Goal: Information Seeking & Learning: Learn about a topic

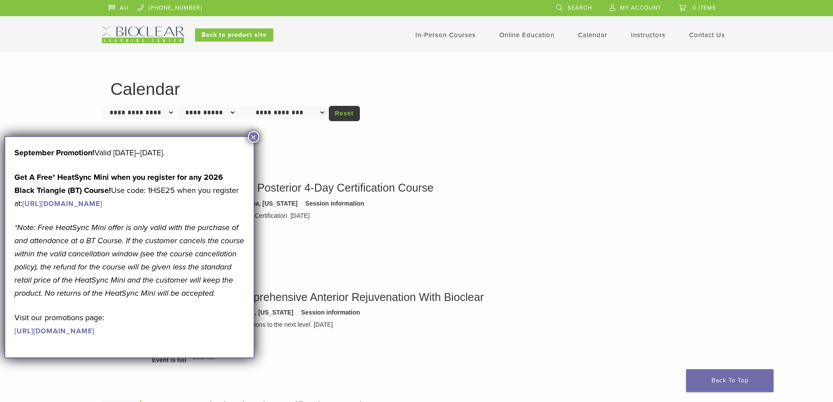
click at [451, 32] on link "In-Person Courses" at bounding box center [445, 35] width 60 height 8
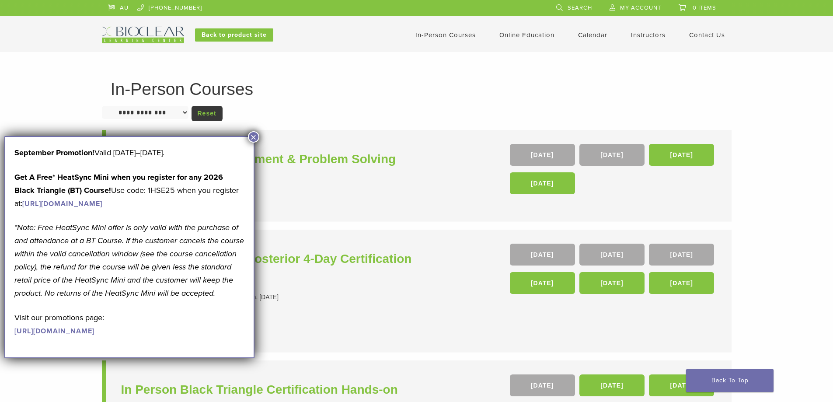
click at [256, 135] on button "×" at bounding box center [253, 136] width 11 height 11
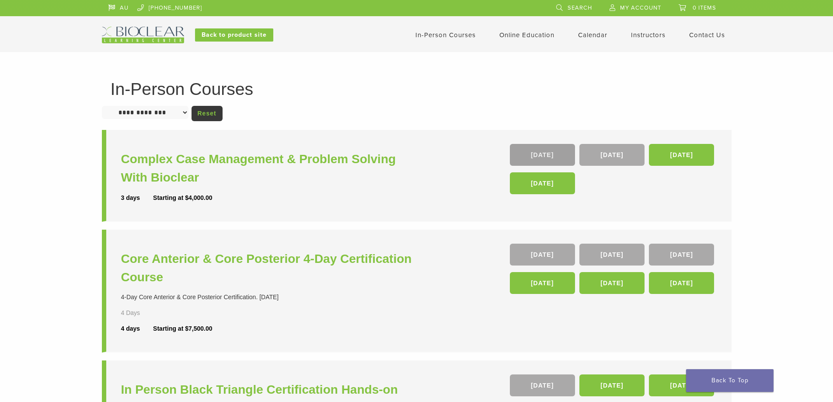
click at [527, 153] on link "16 Oct" at bounding box center [542, 155] width 65 height 22
click at [258, 35] on link "Back to product site" at bounding box center [234, 34] width 78 height 13
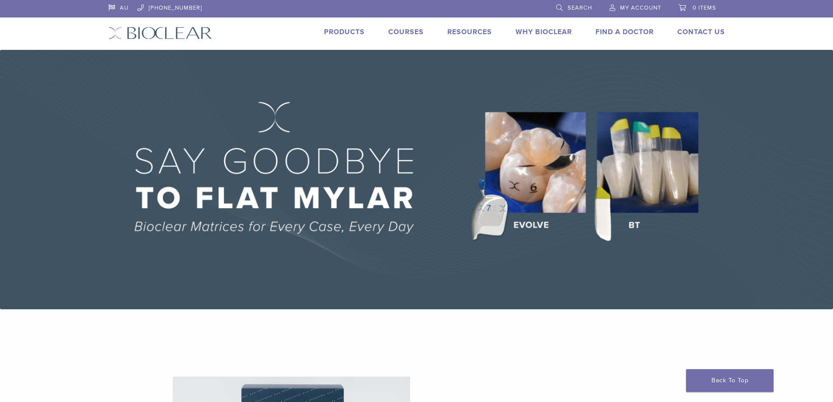
click at [338, 32] on link "Products" at bounding box center [344, 32] width 41 height 9
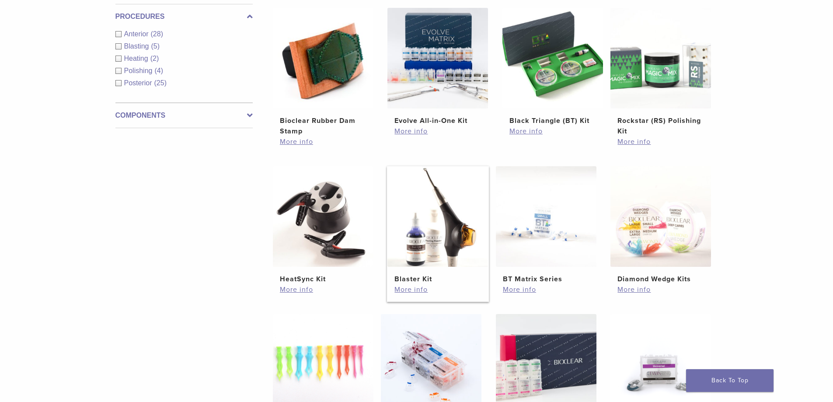
scroll to position [350, 0]
click at [433, 33] on img at bounding box center [437, 57] width 101 height 101
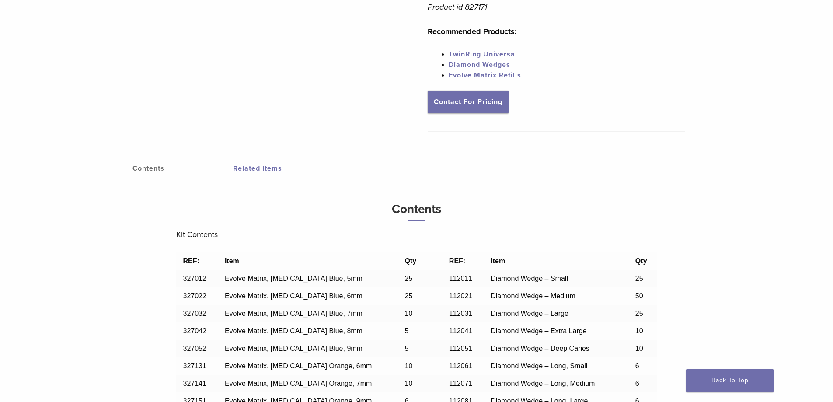
scroll to position [481, 0]
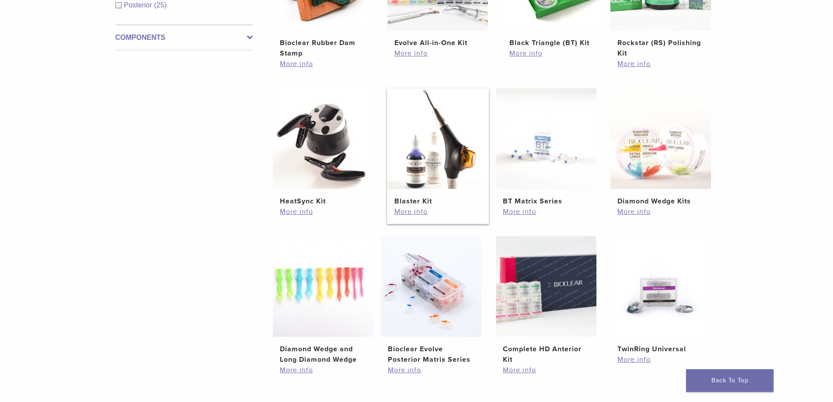
scroll to position [612, 0]
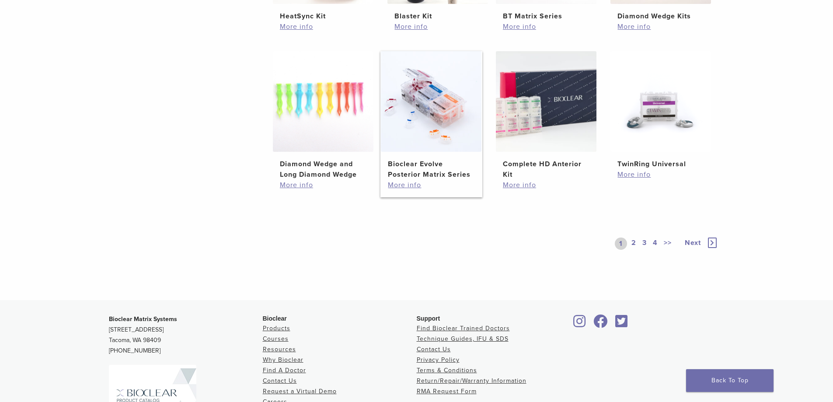
click at [447, 106] on img at bounding box center [431, 101] width 101 height 101
click at [344, 124] on img at bounding box center [323, 101] width 101 height 101
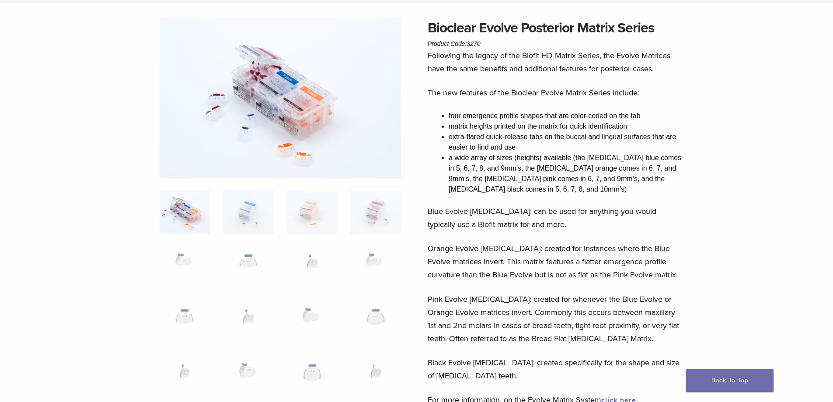
scroll to position [175, 0]
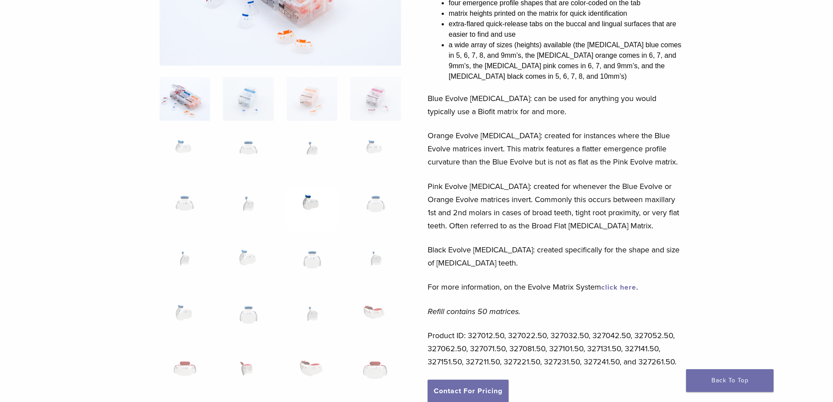
click at [320, 206] on img at bounding box center [312, 209] width 50 height 44
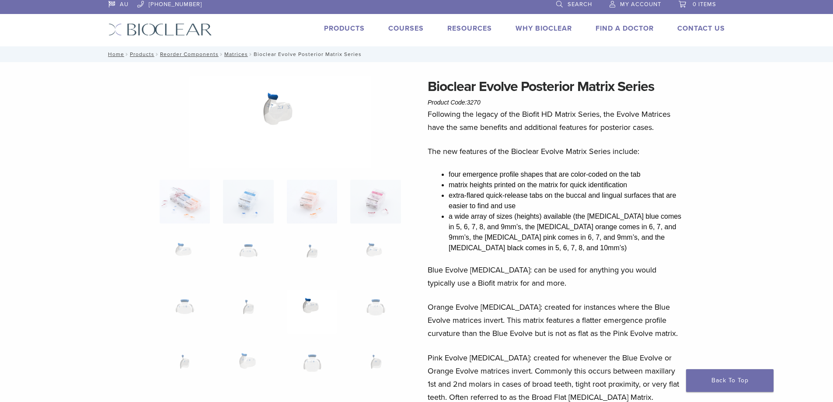
scroll to position [0, 0]
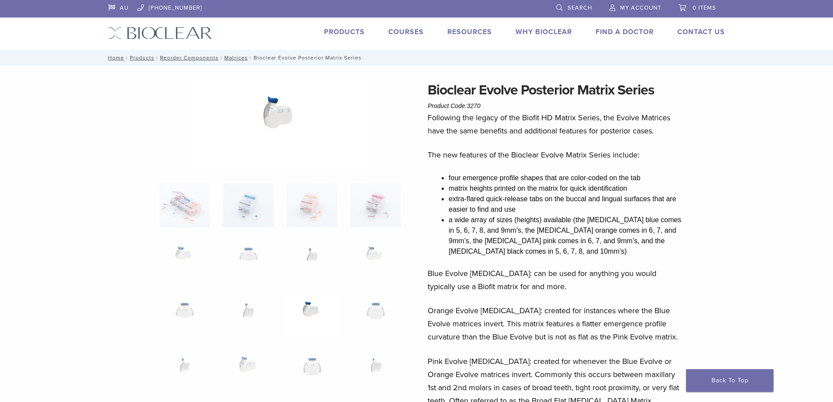
click at [284, 112] on img at bounding box center [280, 126] width 182 height 92
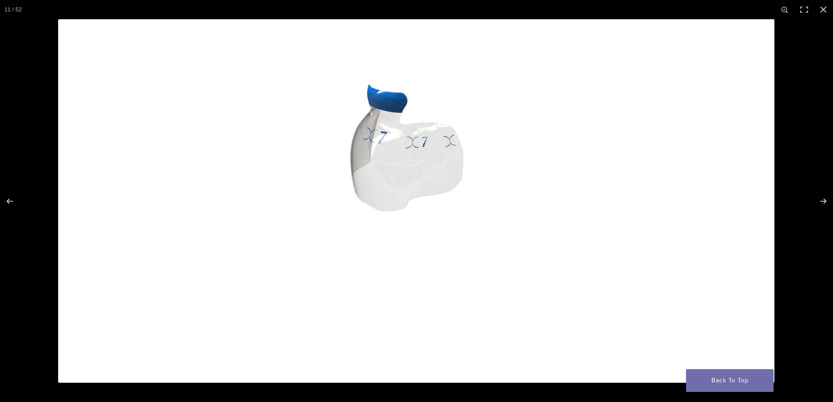
click at [425, 158] on img at bounding box center [416, 200] width 716 height 363
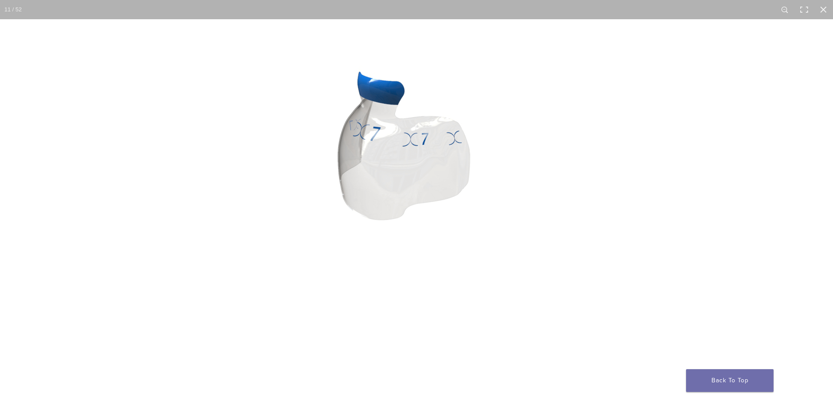
click at [429, 162] on img at bounding box center [414, 208] width 839 height 426
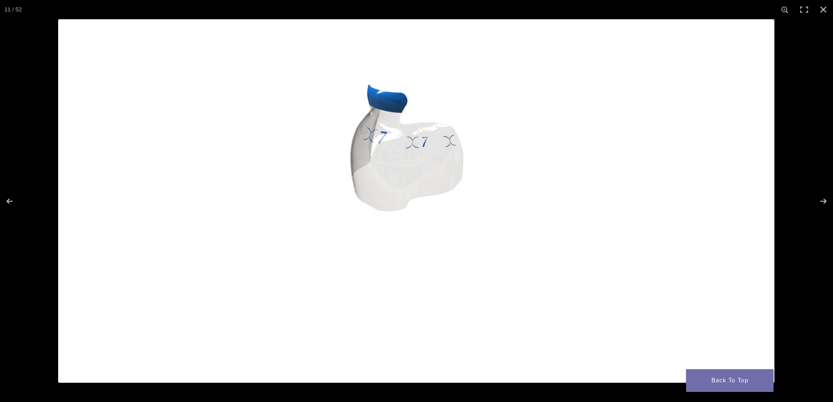
click at [431, 162] on img at bounding box center [416, 200] width 716 height 363
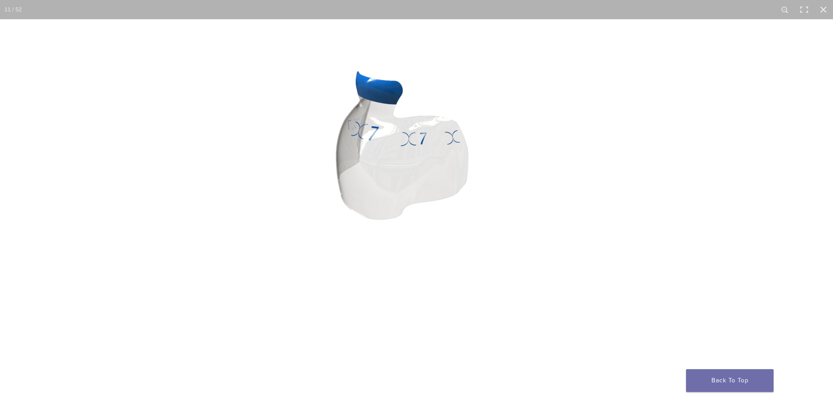
click at [44, 170] on img at bounding box center [412, 208] width 839 height 426
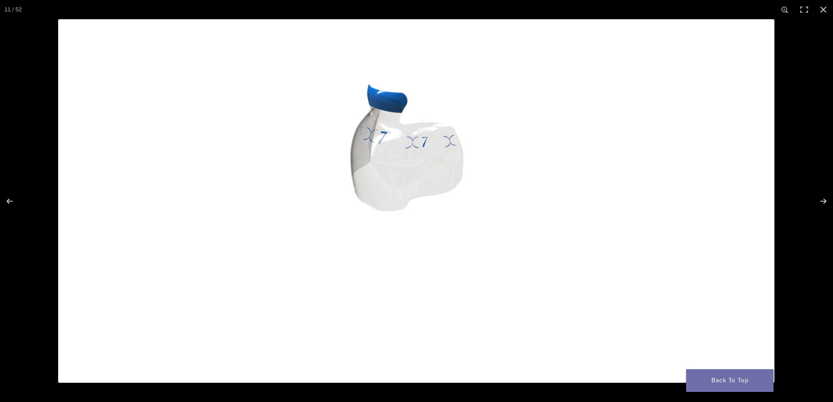
click at [403, 141] on img at bounding box center [416, 200] width 716 height 363
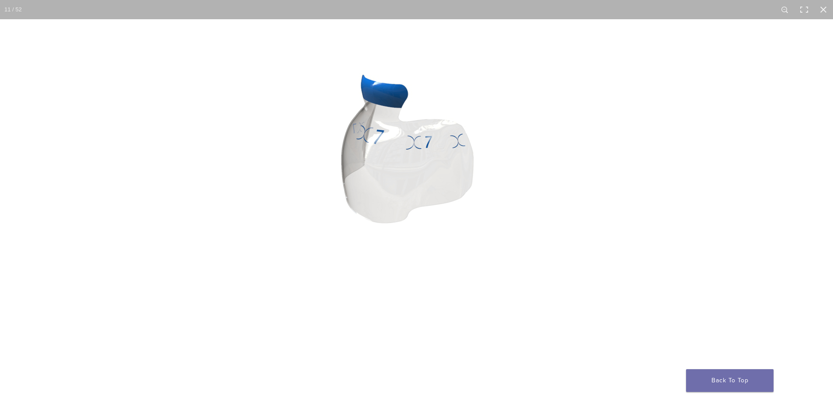
click at [681, 59] on img at bounding box center [418, 211] width 839 height 426
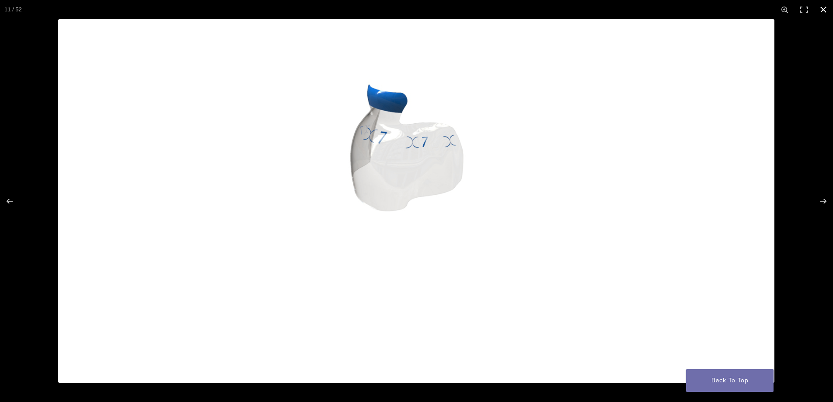
click at [827, 13] on button "Close (Esc)" at bounding box center [823, 9] width 19 height 19
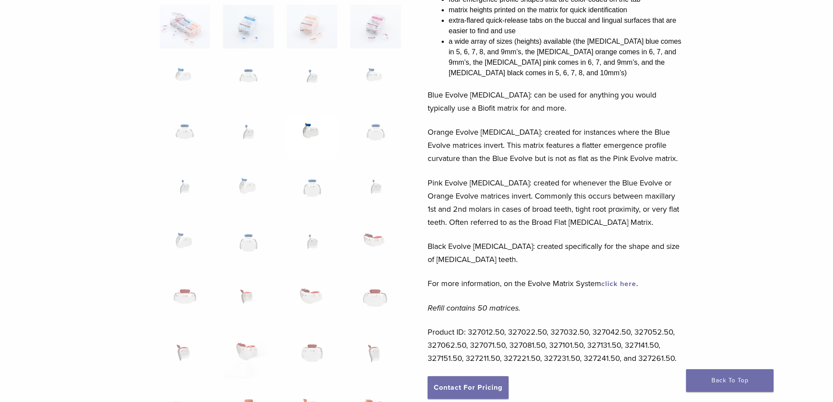
scroll to position [175, 0]
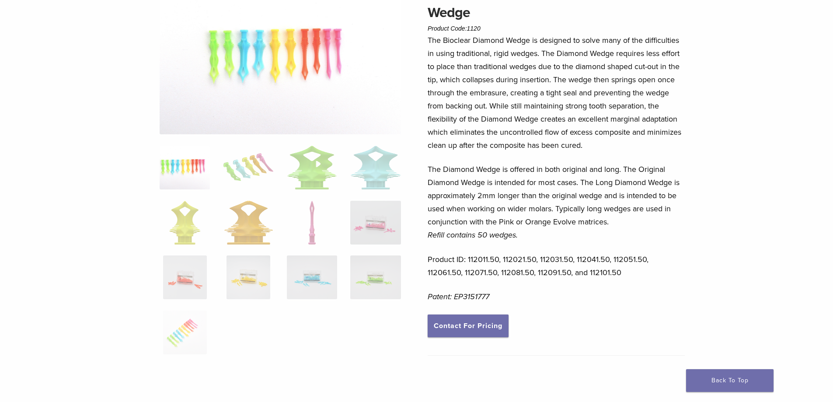
scroll to position [131, 0]
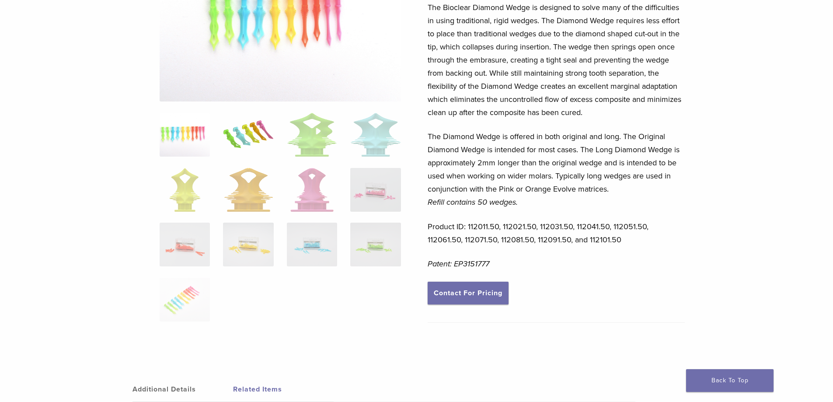
click at [252, 133] on img at bounding box center [248, 135] width 50 height 44
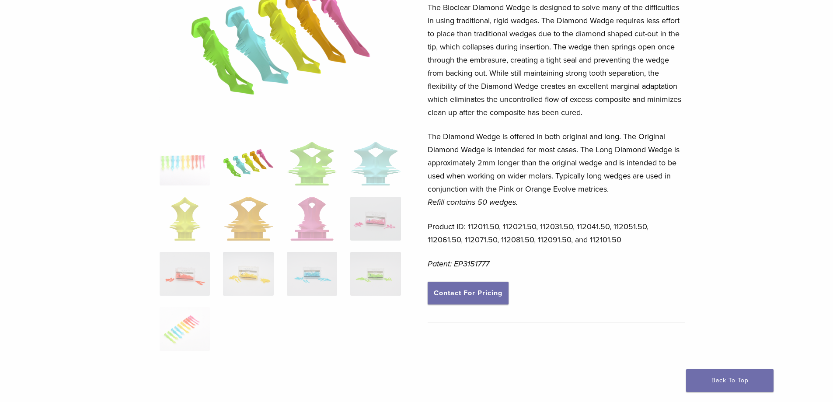
click at [317, 70] on img at bounding box center [281, 39] width 182 height 182
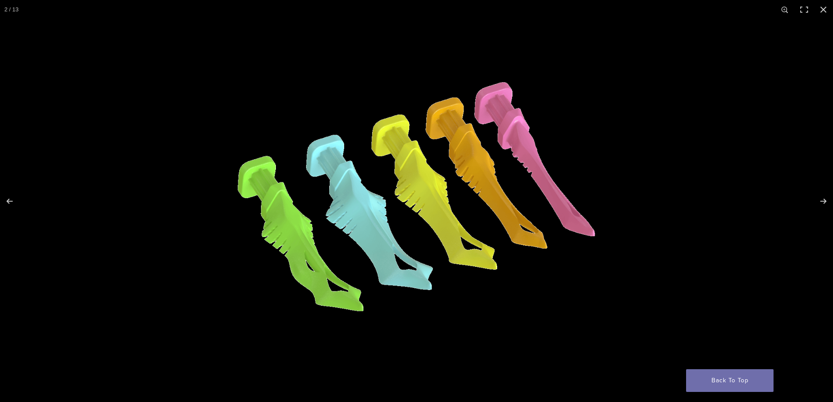
click at [462, 192] on img at bounding box center [416, 200] width 363 height 363
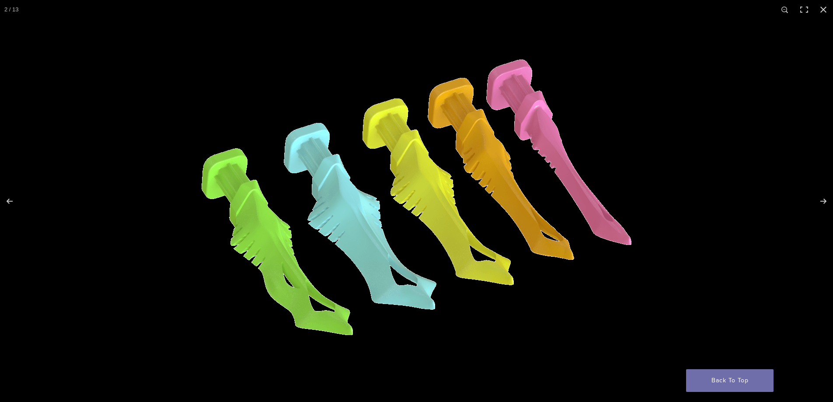
click at [383, 191] on img at bounding box center [416, 202] width 437 height 437
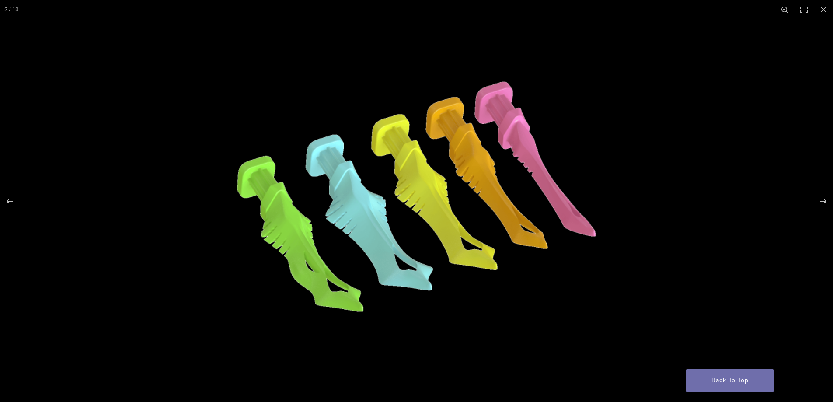
click at [383, 191] on img at bounding box center [416, 200] width 365 height 365
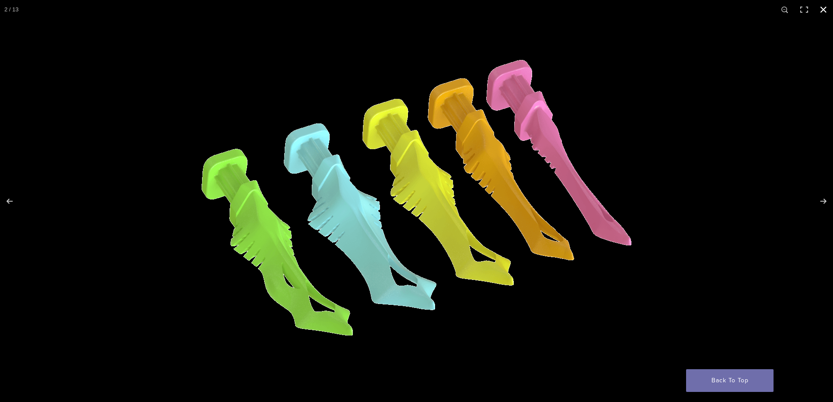
click at [828, 7] on button "Close (Esc)" at bounding box center [823, 9] width 19 height 19
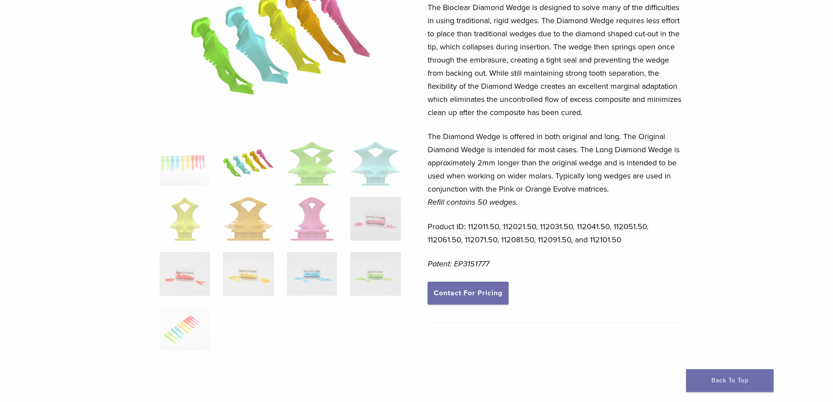
scroll to position [80, 0]
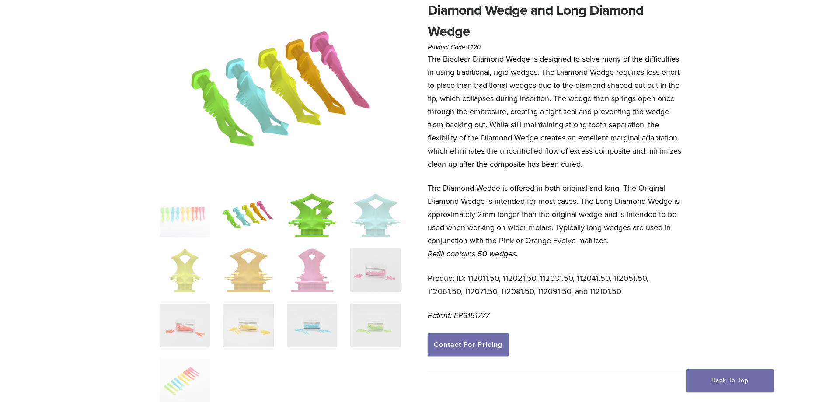
click at [296, 211] on img at bounding box center [312, 215] width 50 height 44
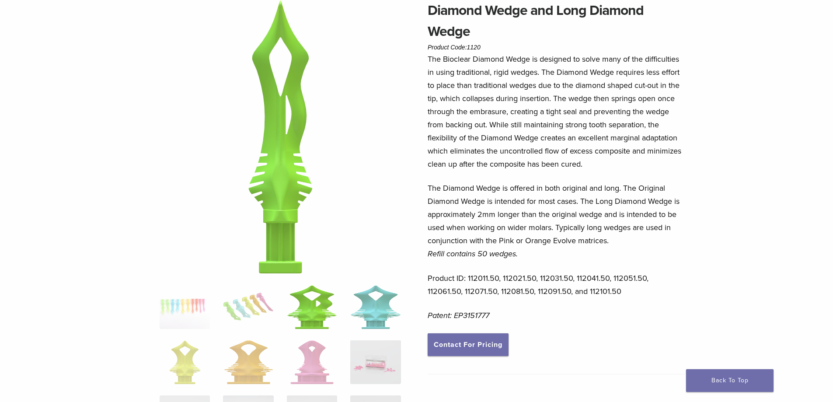
click at [384, 300] on img at bounding box center [375, 307] width 50 height 44
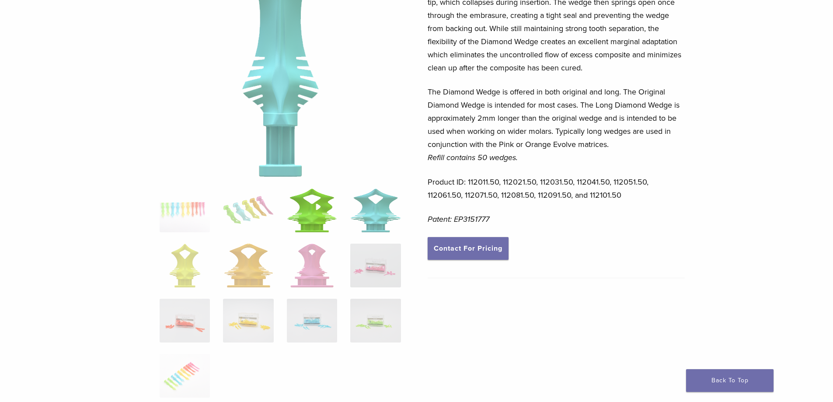
scroll to position [167, 0]
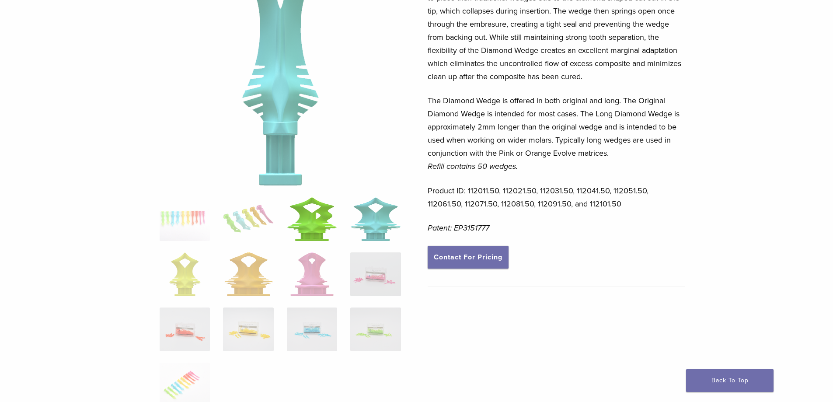
click at [318, 215] on img at bounding box center [312, 219] width 50 height 44
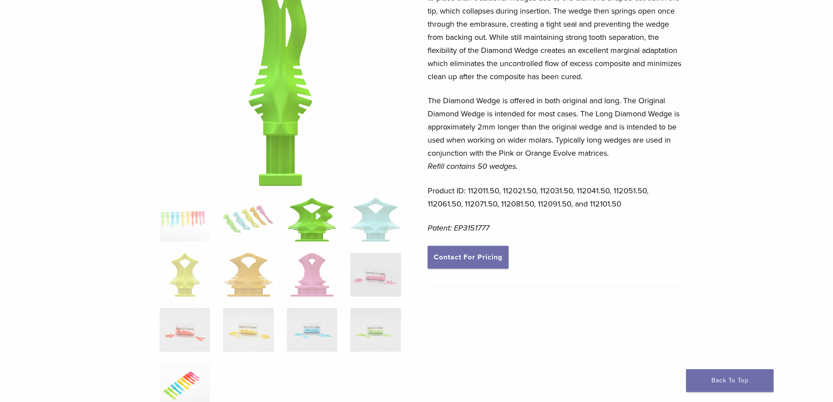
click at [192, 380] on img at bounding box center [185, 385] width 50 height 44
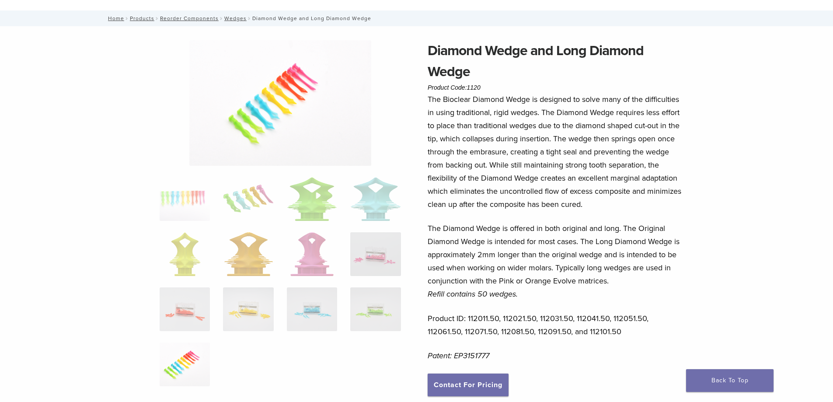
scroll to position [0, 0]
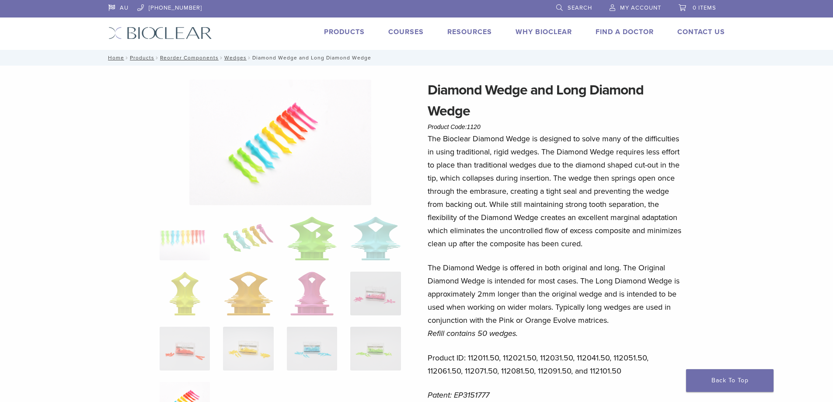
click at [300, 136] on img at bounding box center [280, 142] width 182 height 125
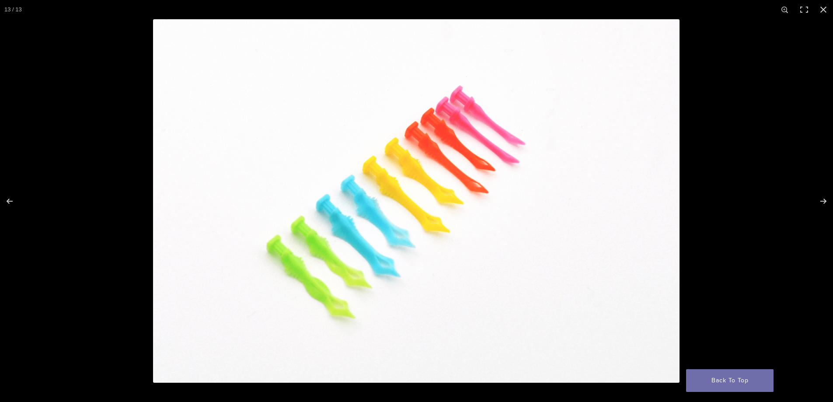
click at [415, 193] on img at bounding box center [416, 200] width 526 height 363
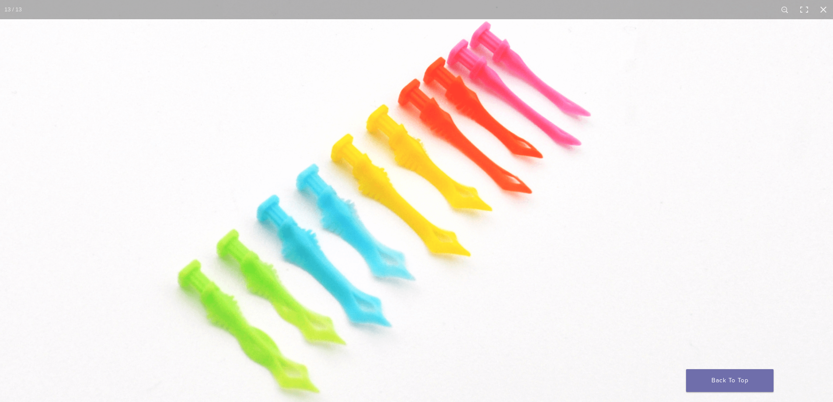
click at [428, 239] on img at bounding box center [416, 205] width 839 height 579
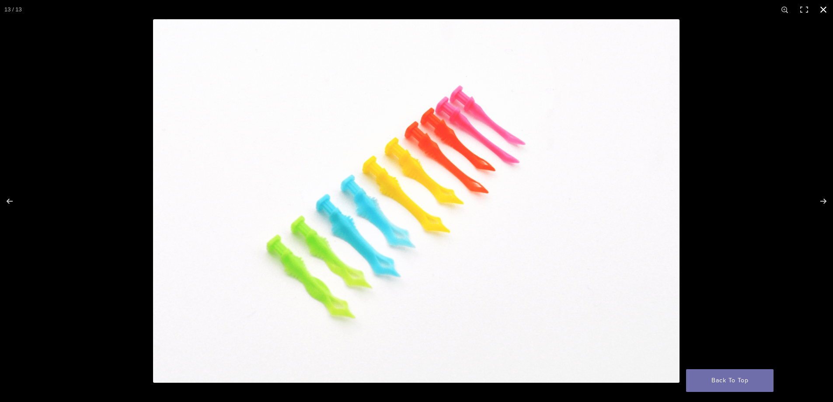
click at [820, 6] on button "Close (Esc)" at bounding box center [823, 9] width 19 height 19
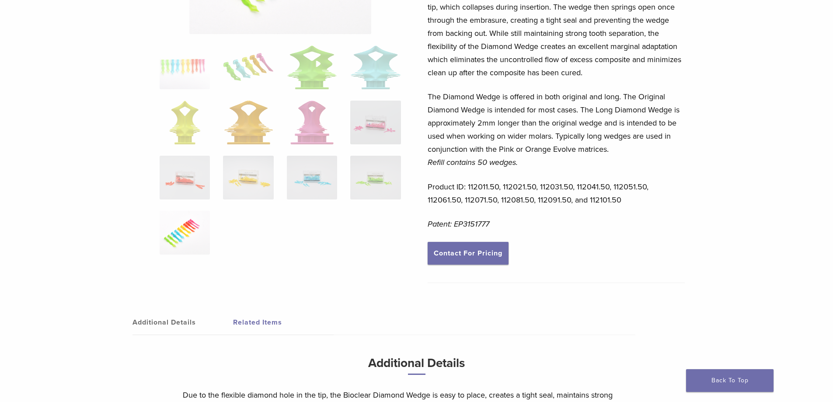
scroll to position [175, 0]
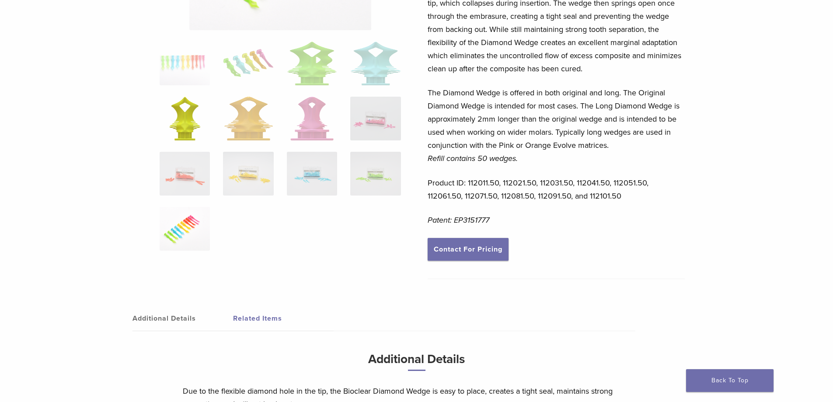
click at [190, 125] on img at bounding box center [184, 119] width 31 height 44
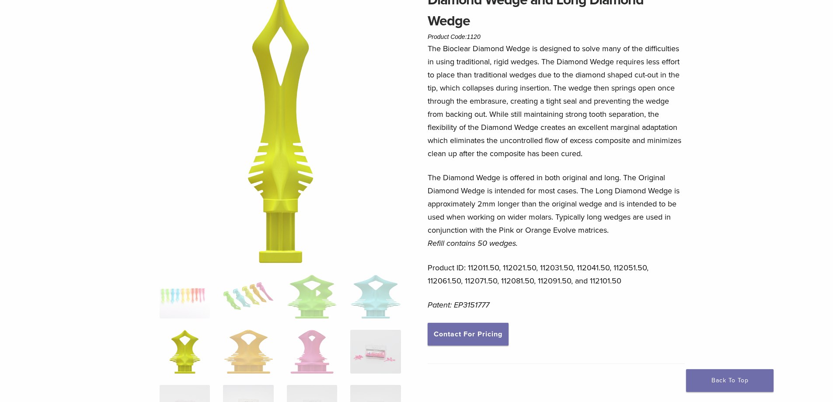
scroll to position [87, 0]
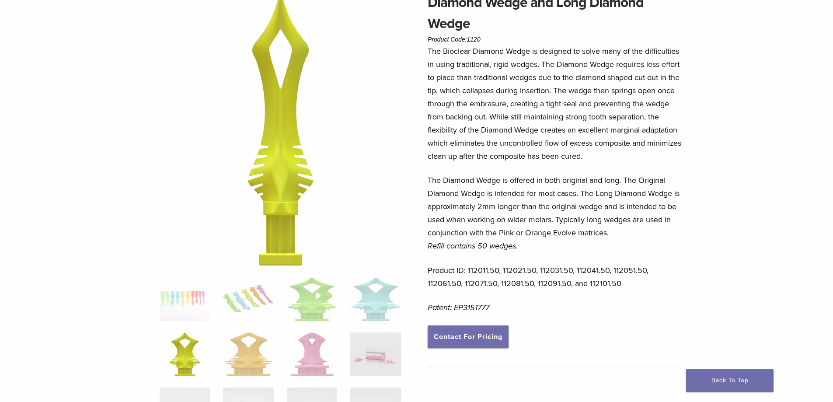
click at [303, 116] on img at bounding box center [281, 129] width 66 height 274
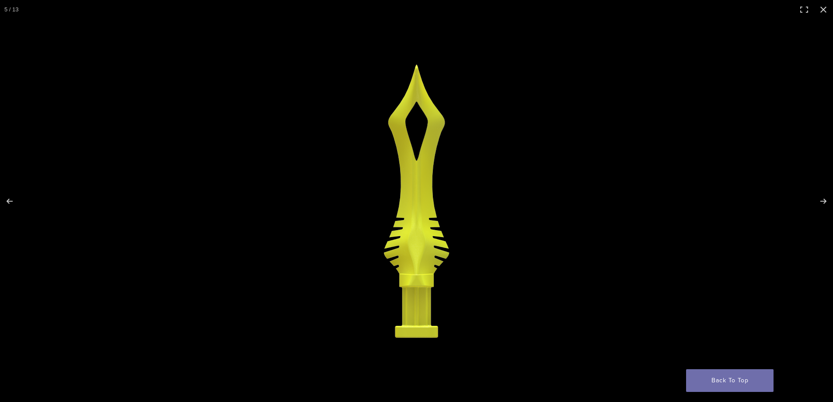
click at [415, 218] on img at bounding box center [417, 201] width 66 height 274
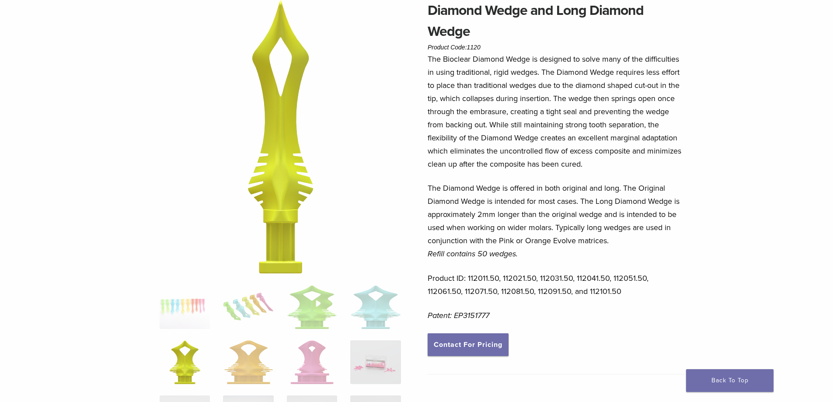
click at [269, 164] on img at bounding box center [281, 137] width 66 height 274
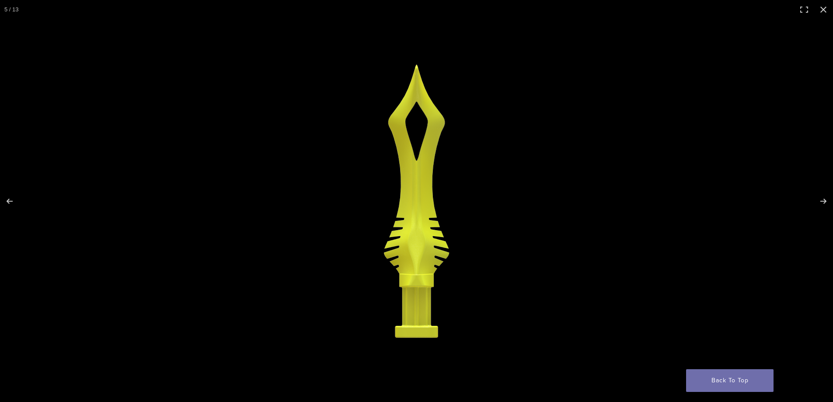
click at [419, 184] on img at bounding box center [417, 201] width 66 height 274
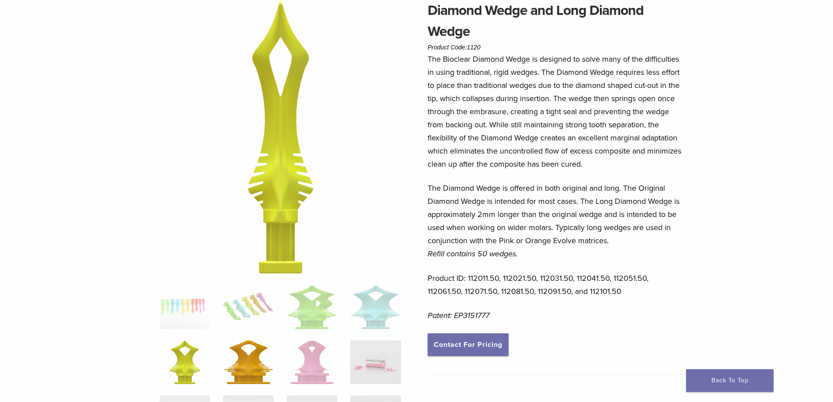
click at [251, 360] on img at bounding box center [248, 362] width 49 height 44
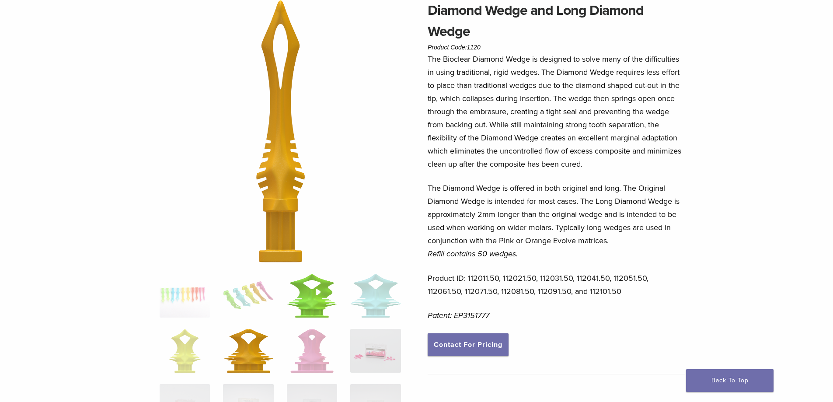
click at [304, 313] on img at bounding box center [312, 296] width 50 height 44
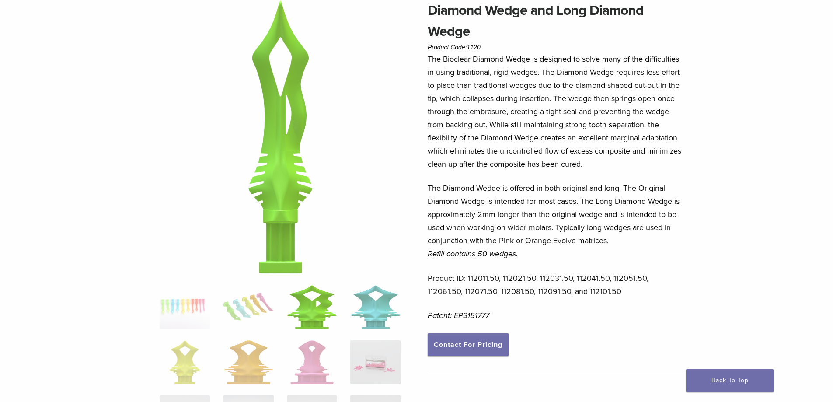
click at [372, 305] on img at bounding box center [375, 307] width 50 height 44
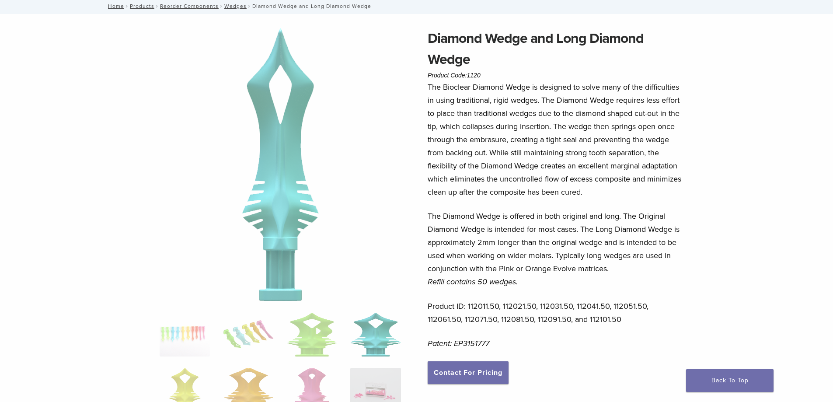
scroll to position [36, 0]
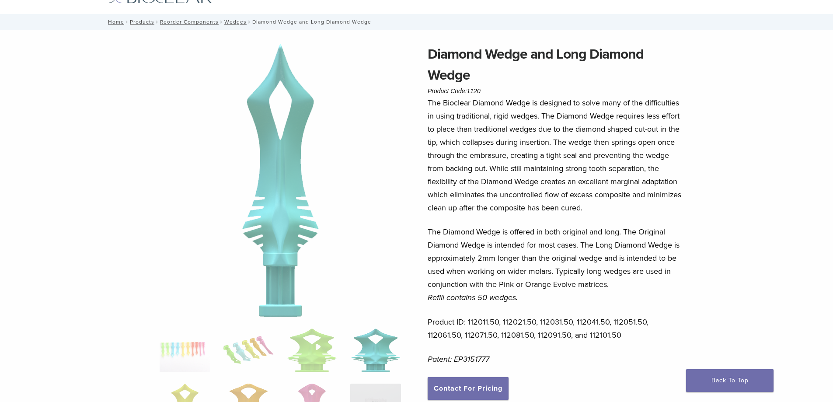
click at [118, 95] on div "Diamond Wedge and Long Diamond Wedge Product Code: 1120 $ 48.57 Diamond Wedge a…" at bounding box center [416, 394] width 629 height 700
click at [224, 21] on link "Wedges" at bounding box center [235, 22] width 22 height 6
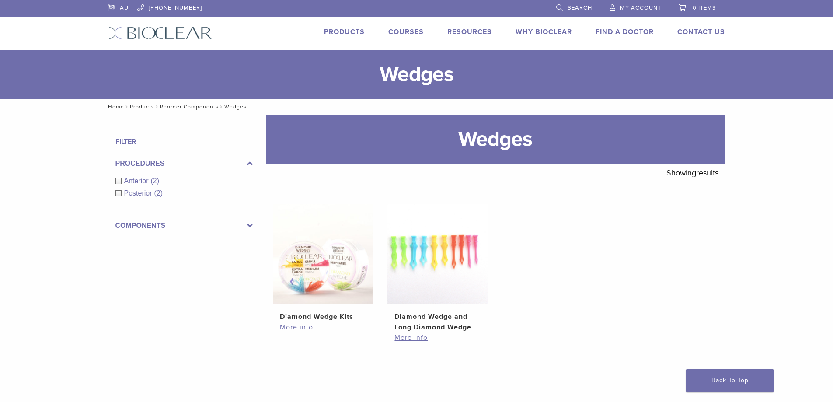
click at [355, 31] on link "Products" at bounding box center [344, 32] width 41 height 9
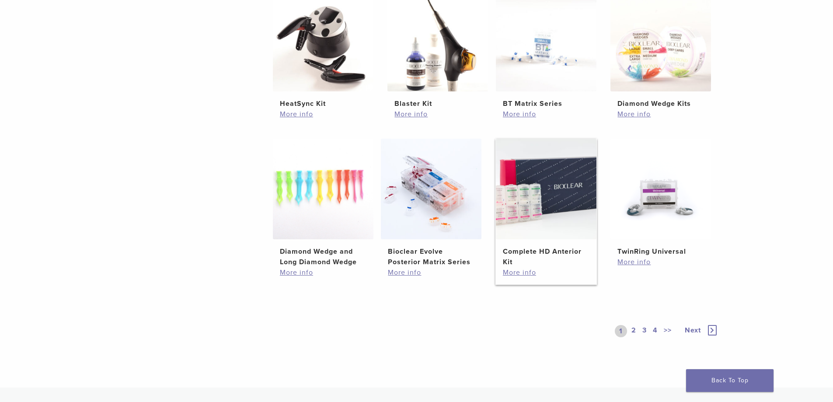
scroll to position [568, 0]
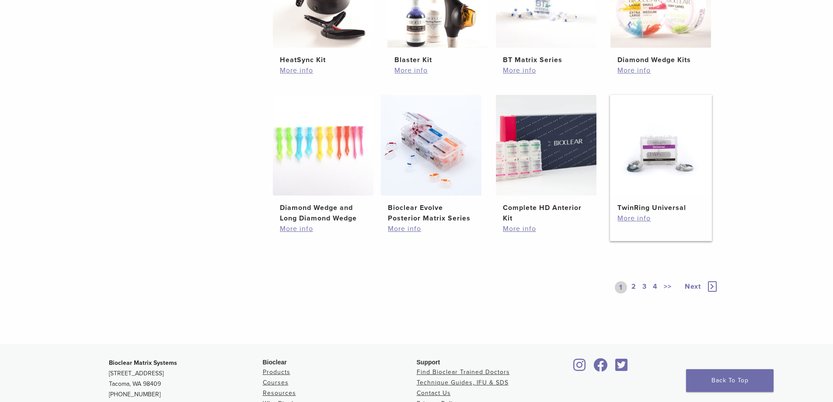
click at [667, 156] on img at bounding box center [660, 145] width 101 height 101
click at [635, 289] on link "2" at bounding box center [633, 287] width 8 height 12
click at [635, 289] on link "2" at bounding box center [631, 287] width 14 height 12
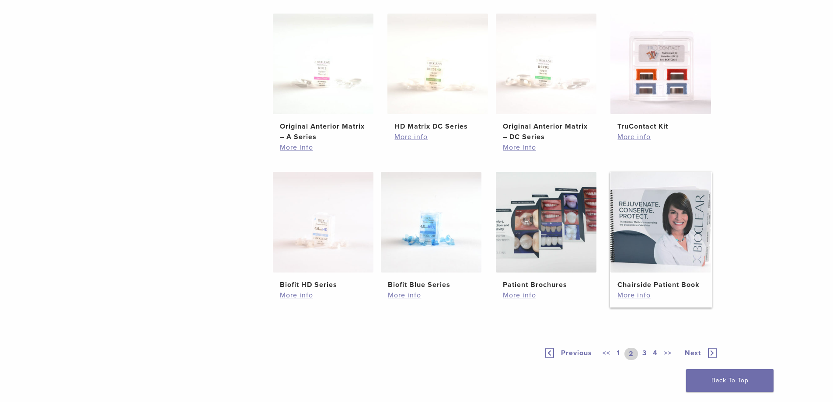
scroll to position [505, 0]
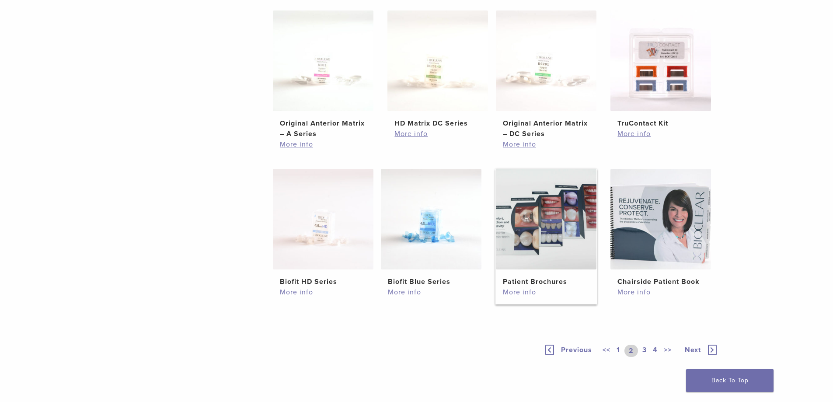
click at [546, 272] on link "Patient Brochures $ 16.00 – $ 64.00 Price range: $16.00 through $64.00" at bounding box center [546, 228] width 102 height 118
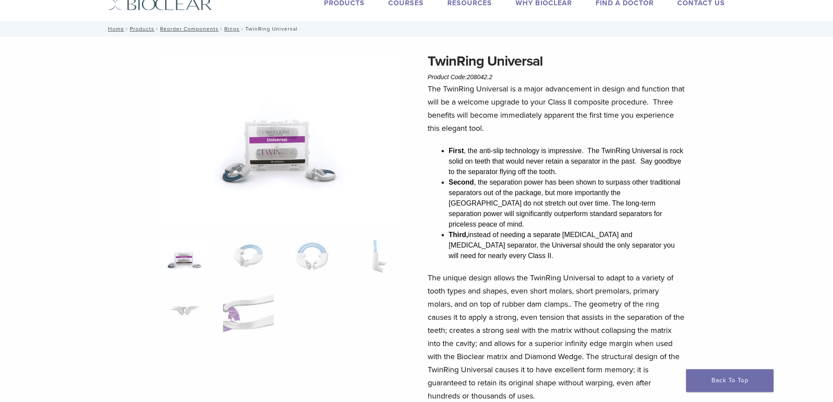
scroll to position [87, 0]
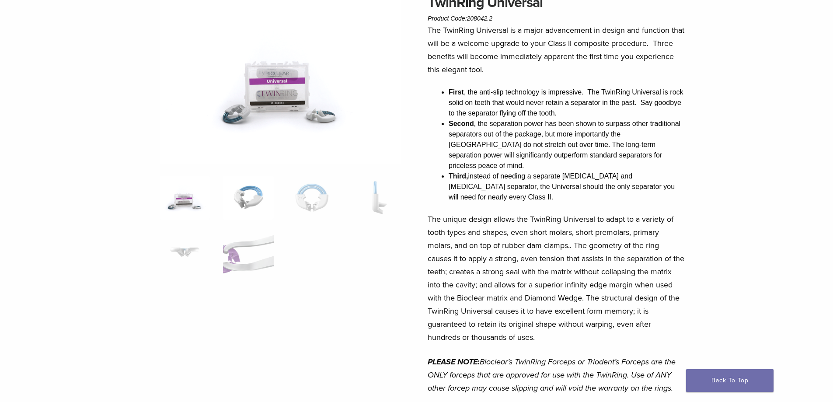
click at [262, 194] on img at bounding box center [248, 198] width 50 height 44
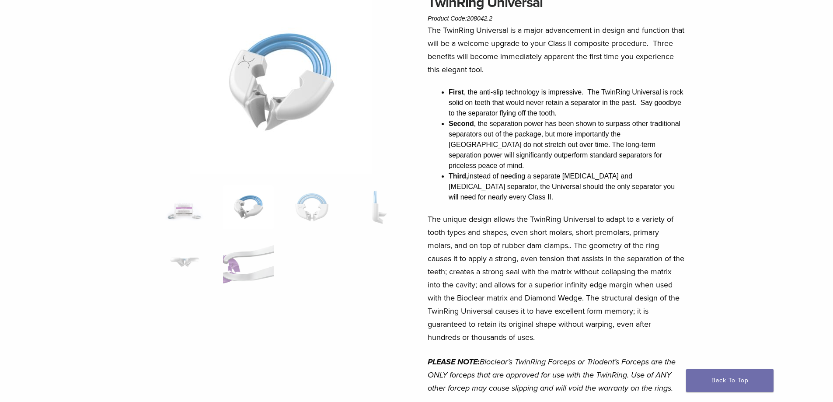
click at [309, 85] on img at bounding box center [281, 83] width 182 height 182
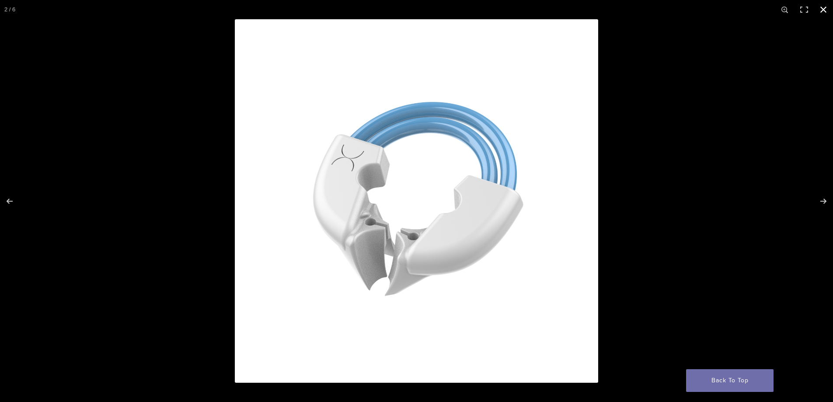
click at [136, 137] on div at bounding box center [416, 201] width 833 height 402
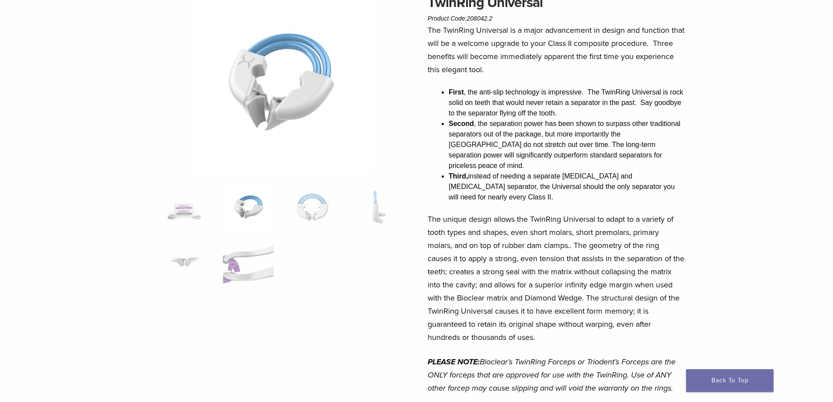
scroll to position [80, 0]
